Goal: Information Seeking & Learning: Learn about a topic

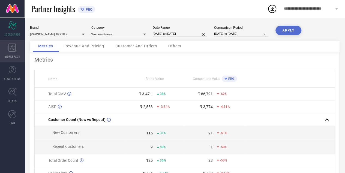
click at [11, 51] on icon at bounding box center [11, 47] width 7 height 8
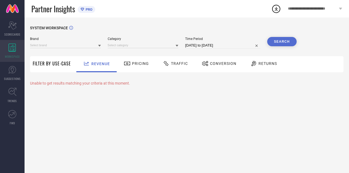
type input "[PERSON_NAME] TEXTILE"
type input "All"
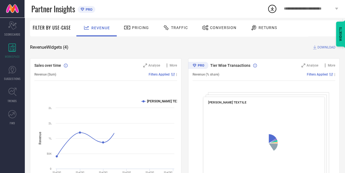
scroll to position [39, 0]
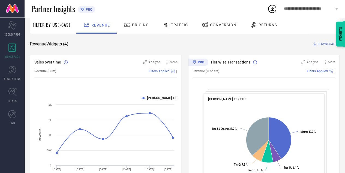
click at [142, 31] on div "Pricing" at bounding box center [136, 25] width 39 height 16
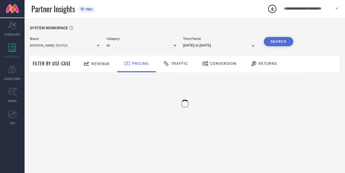
scroll to position [0, 0]
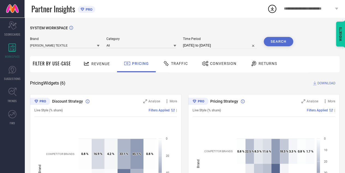
click at [174, 58] on div "Traffic" at bounding box center [175, 64] width 39 height 16
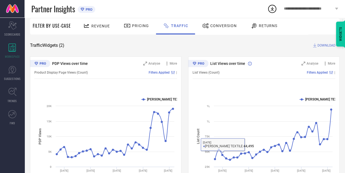
scroll to position [8, 0]
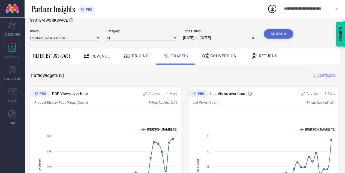
click at [219, 56] on span "Conversion" at bounding box center [223, 56] width 26 height 4
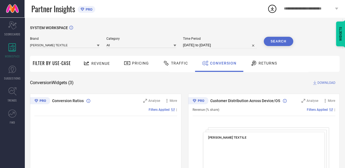
select select "7"
select select "2025"
select select "8"
select select "2025"
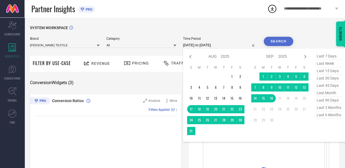
click at [226, 44] on input "[DATE] to [DATE]" at bounding box center [220, 45] width 74 height 7
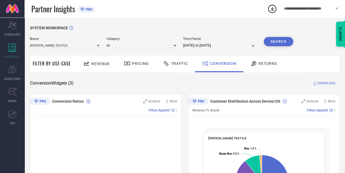
click at [173, 82] on div "Conversion Widgets ( 3 ) DOWNLOAD" at bounding box center [185, 82] width 310 height 5
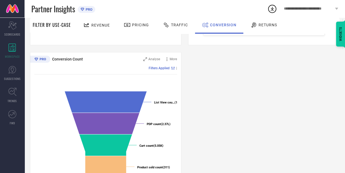
scroll to position [210, 0]
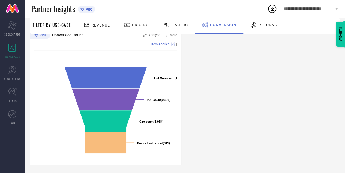
click at [263, 24] on span "Returns" at bounding box center [268, 25] width 19 height 4
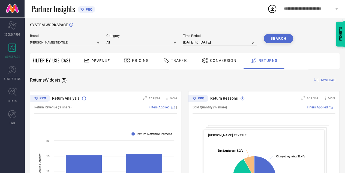
scroll to position [0, 0]
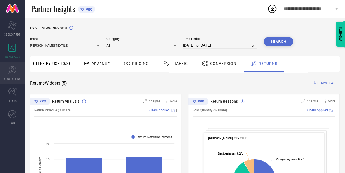
click at [0, 73] on link "SUGGESTIONS" at bounding box center [12, 73] width 25 height 22
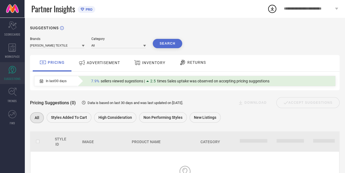
click at [103, 59] on div "ADVERTISEMENT" at bounding box center [99, 63] width 44 height 10
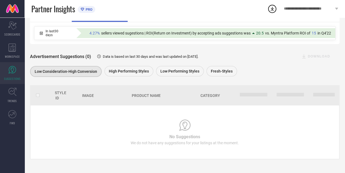
scroll to position [51, 0]
